Goal: Information Seeking & Learning: Understand process/instructions

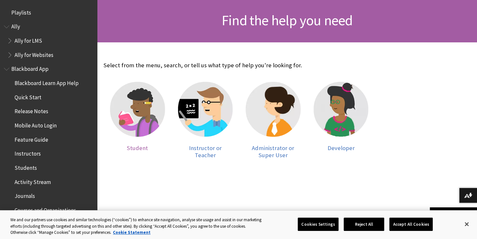
scroll to position [98, 0]
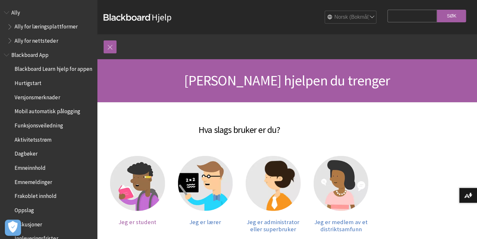
click at [125, 201] on img at bounding box center [137, 183] width 55 height 55
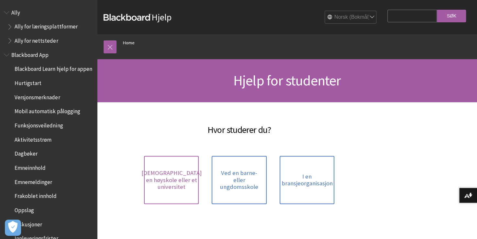
click at [166, 174] on span "Ved en høyskole eller et universitet" at bounding box center [171, 179] width 60 height 21
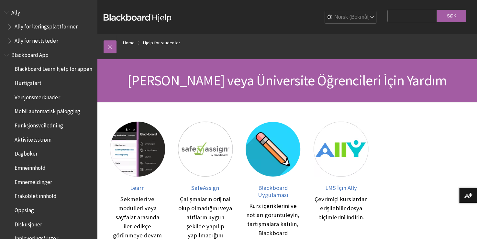
click at [327, 16] on select "English عربية Català Cymraeg Deutsch Español Suomi Français עברית Italiano 日本語 …" at bounding box center [351, 17] width 52 height 13
select select "/Filter/Student/College_or_University"
click at [325, 11] on select "English عربية Català Cymraeg Deutsch Español Suomi Français עברית Italiano 日本語 …" at bounding box center [351, 17] width 52 height 13
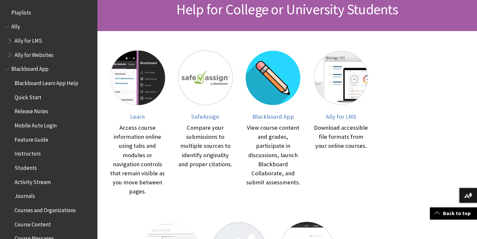
scroll to position [104, 0]
click at [266, 113] on span "Blackboard App" at bounding box center [272, 116] width 41 height 7
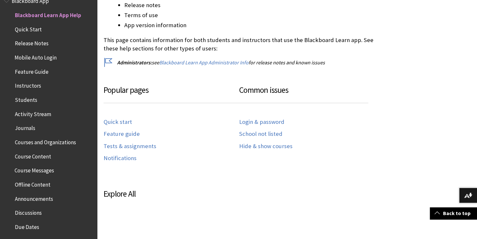
scroll to position [266, 0]
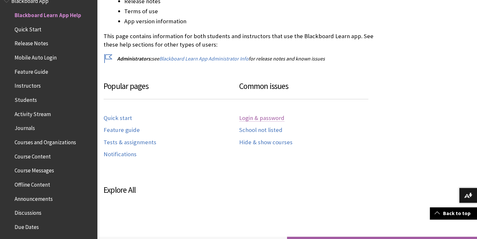
click at [258, 121] on link "Login & password" at bounding box center [261, 117] width 45 height 7
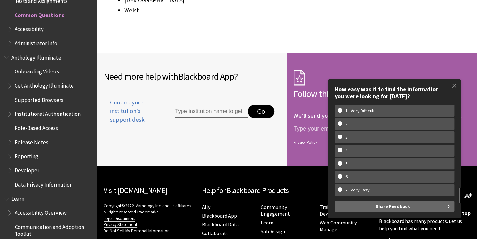
scroll to position [1013, 0]
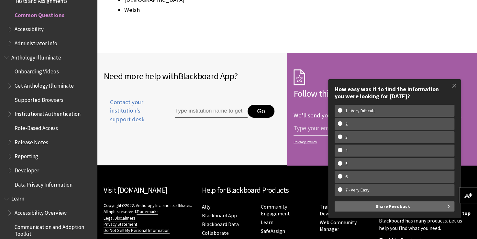
click at [227, 113] on input "Type institution name to get support" at bounding box center [211, 111] width 72 height 13
click at [456, 85] on span at bounding box center [454, 86] width 14 height 14
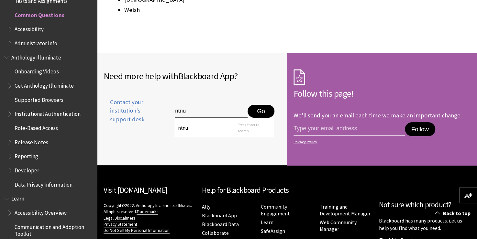
click at [227, 108] on input "ntnu" at bounding box center [211, 111] width 72 height 13
type input "n"
type input "NTNU"
click at [267, 107] on button "Go" at bounding box center [260, 111] width 27 height 13
